Goal: Information Seeking & Learning: Understand process/instructions

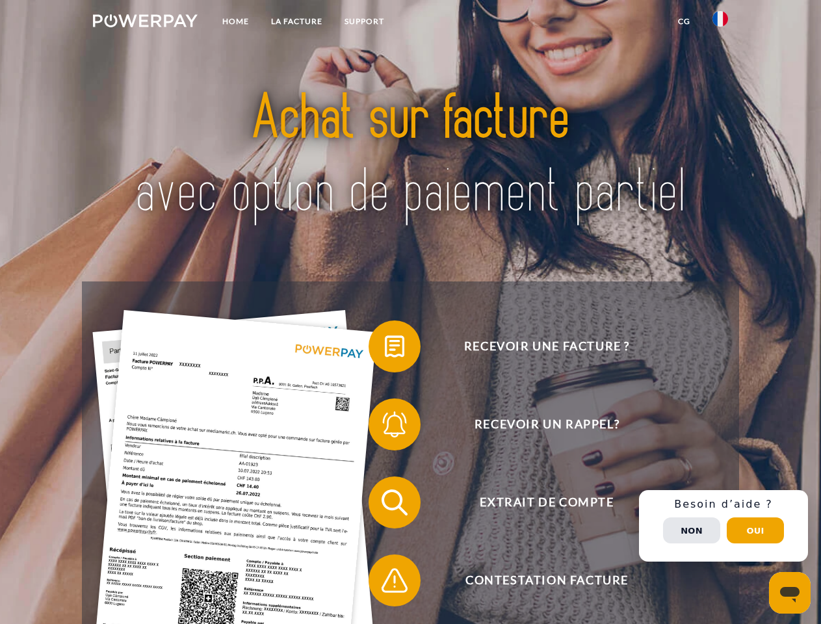
click at [145, 23] on img at bounding box center [145, 20] width 105 height 13
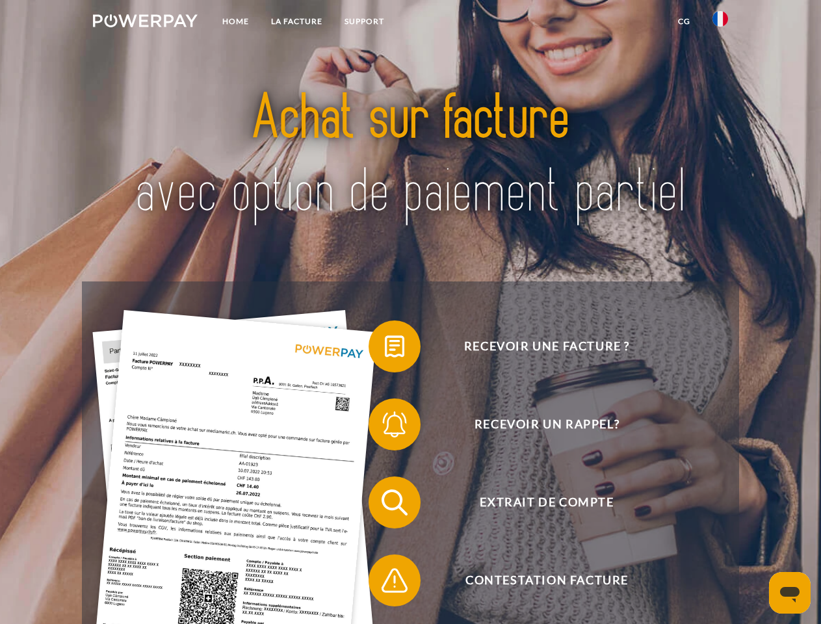
click at [720, 23] on img at bounding box center [720, 19] width 16 height 16
click at [684, 21] on link "CG" at bounding box center [684, 21] width 34 height 23
click at [385, 349] on span at bounding box center [374, 346] width 65 height 65
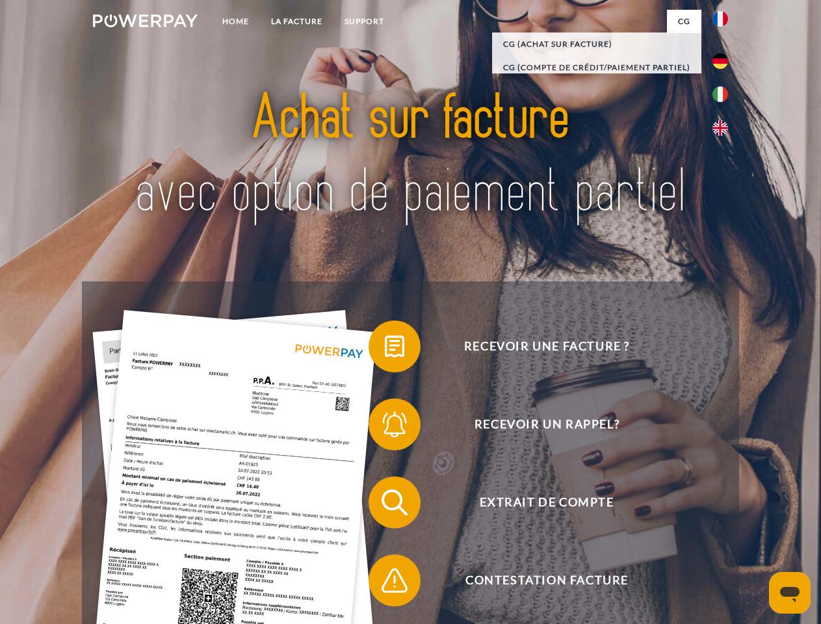
click at [385, 427] on span at bounding box center [374, 424] width 65 height 65
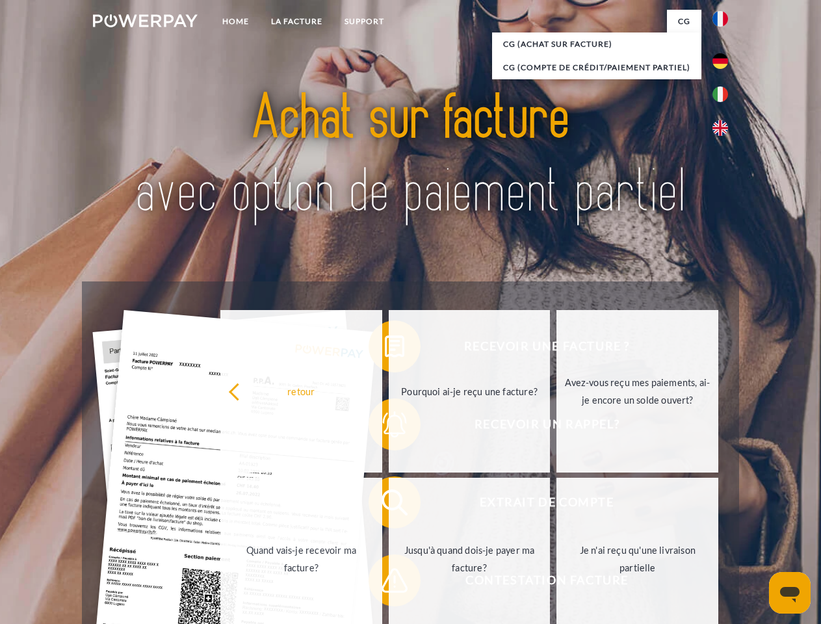
click at [389, 505] on link "Jusqu'à quand dois-je payer ma facture?" at bounding box center [470, 559] width 162 height 162
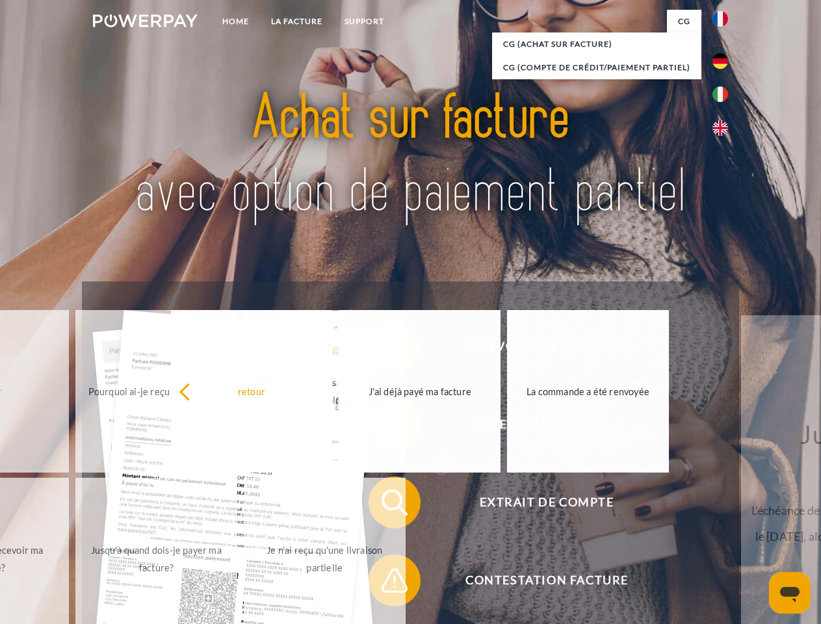
click at [385, 583] on span at bounding box center [374, 580] width 65 height 65
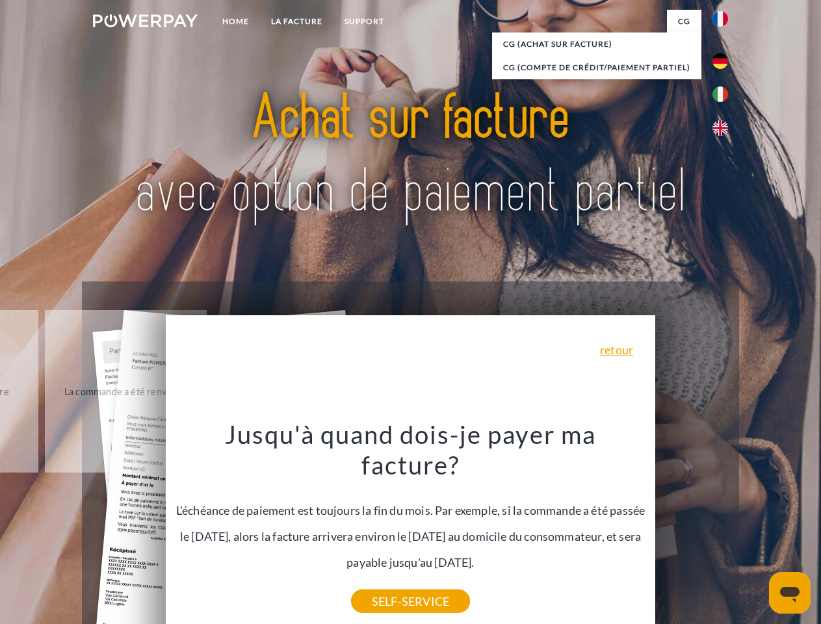
click at [723, 526] on div "Recevoir une facture ? Recevoir un rappel? Extrait de compte retour" at bounding box center [410, 541] width 656 height 520
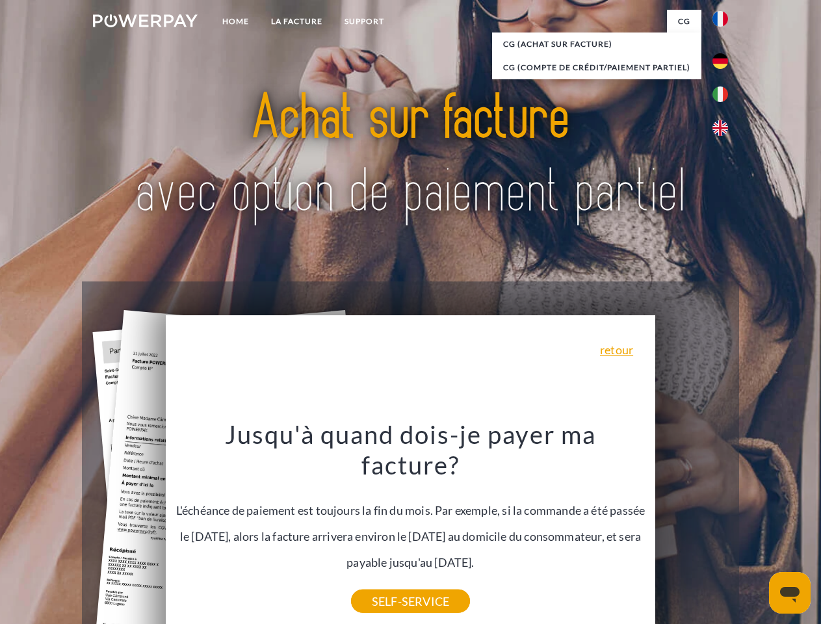
click at [691, 528] on span "Extrait de compte" at bounding box center [546, 502] width 318 height 52
click at [755, 530] on header "Home LA FACTURE Support" at bounding box center [410, 448] width 821 height 897
